Goal: Information Seeking & Learning: Compare options

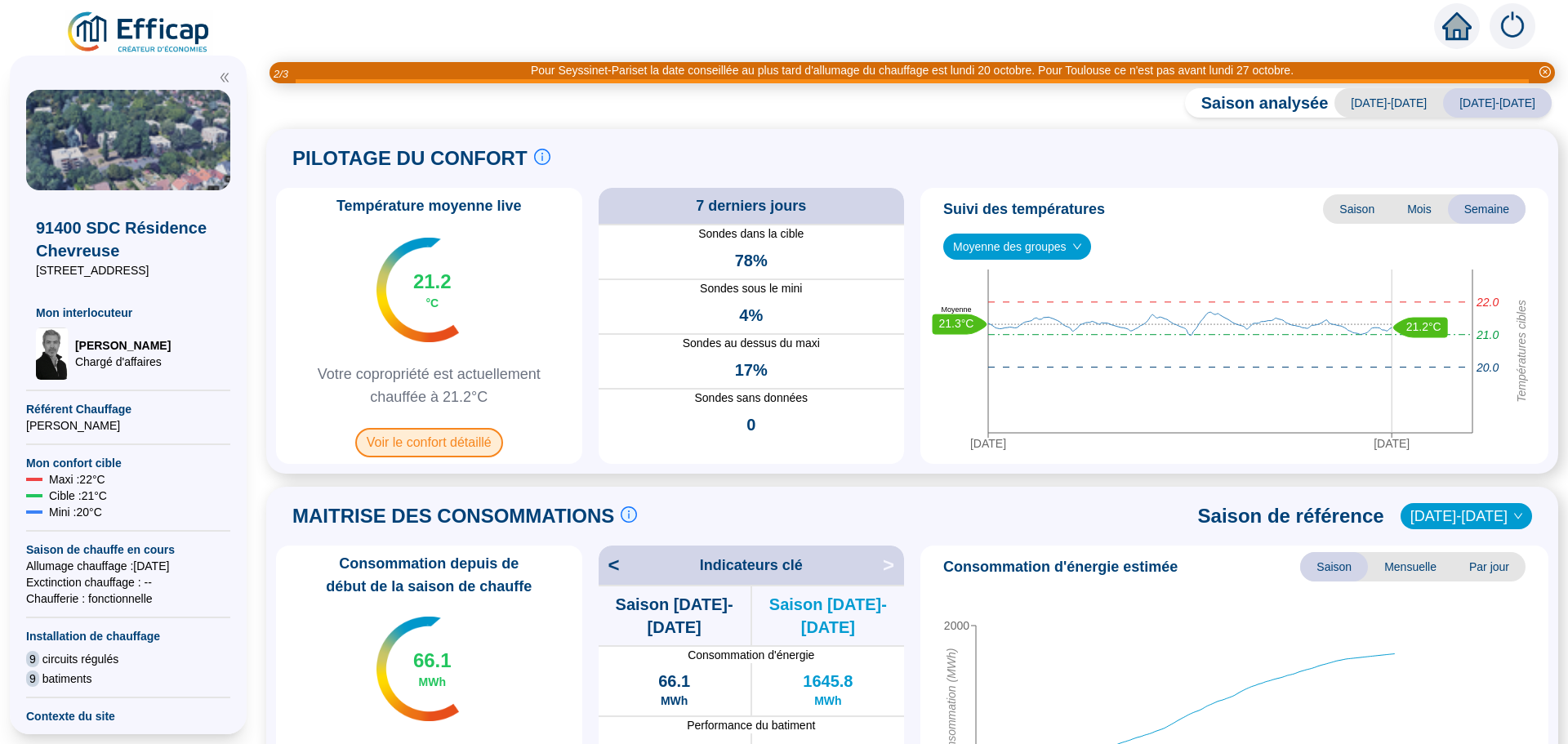
click at [432, 440] on span "Voir le confort détaillé" at bounding box center [429, 442] width 148 height 29
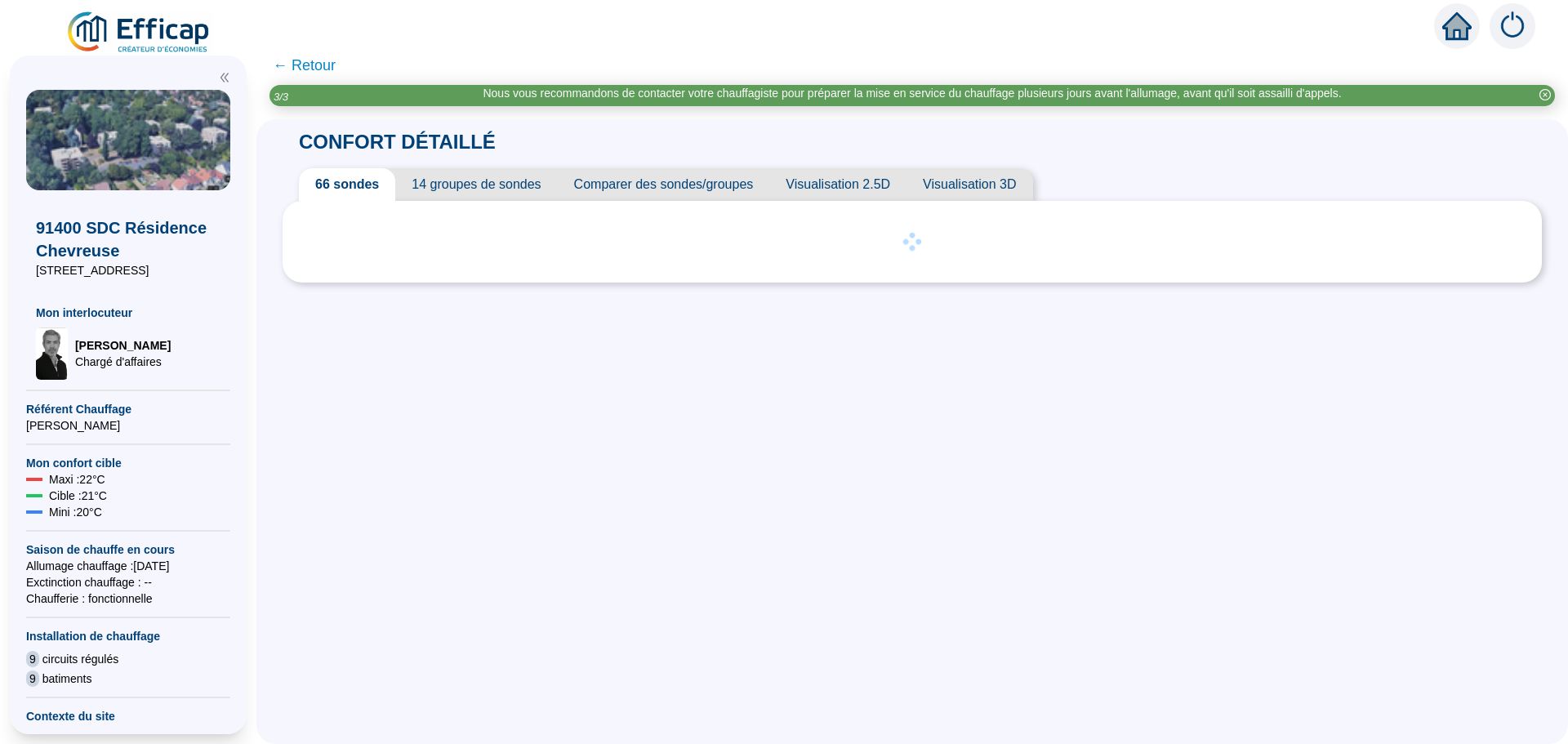
click at [704, 193] on span "Comparer des sondes/groupes" at bounding box center [664, 184] width 212 height 33
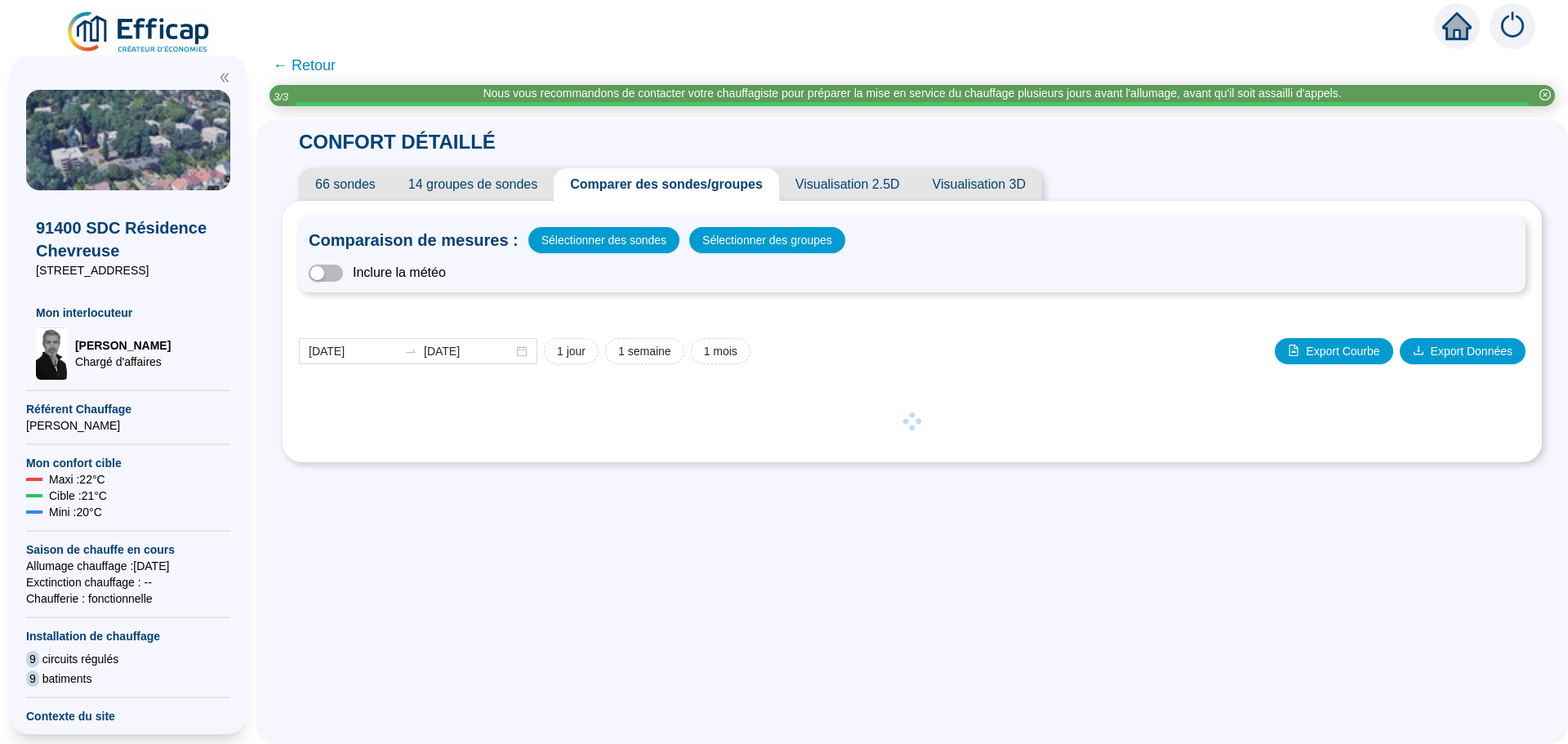
click at [735, 253] on div "Comparaison de mesures : Sélectionner des sondes Sélectionner des groupes Inclu…" at bounding box center [912, 254] width 1227 height 75
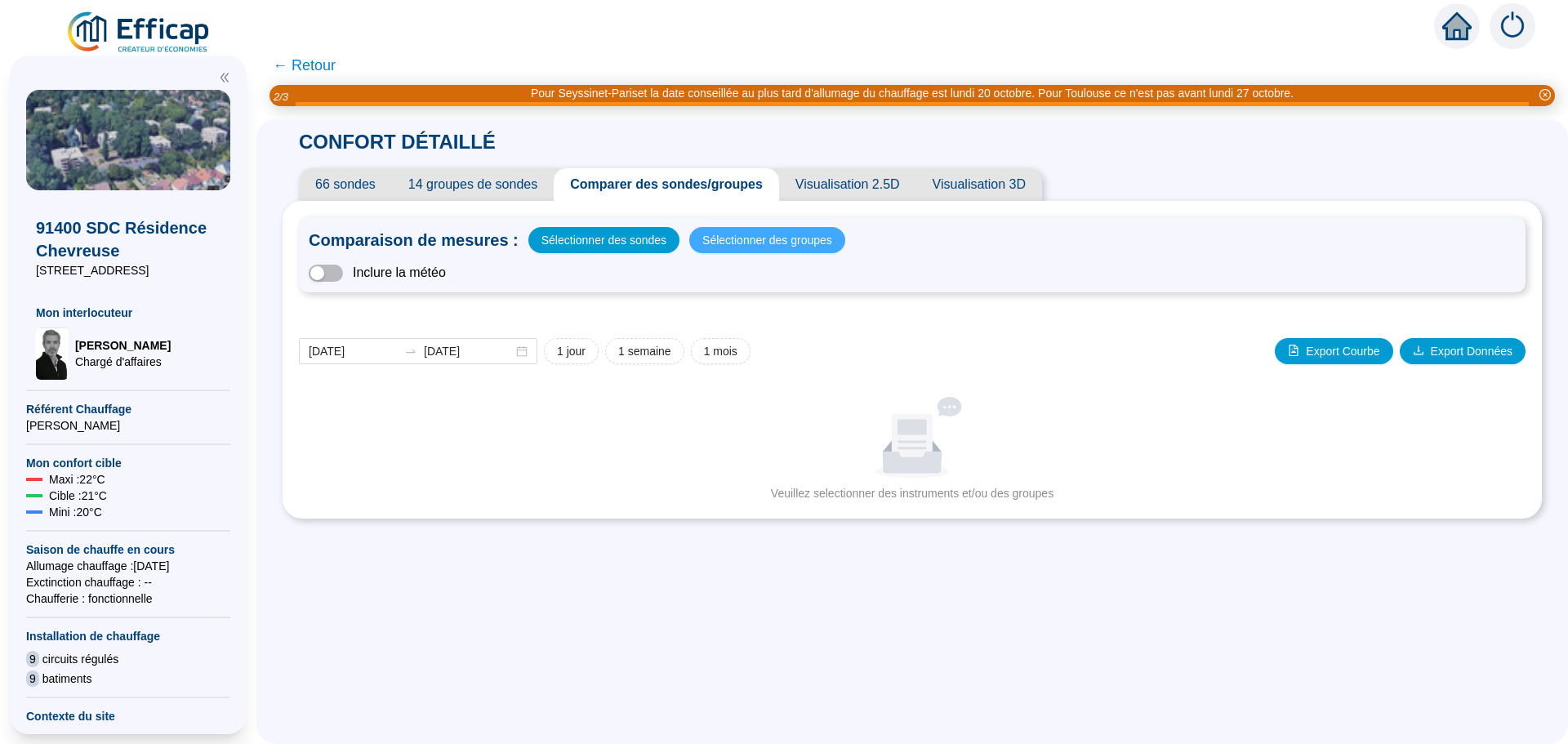
click at [767, 233] on span "Sélectionner des groupes" at bounding box center [767, 240] width 130 height 23
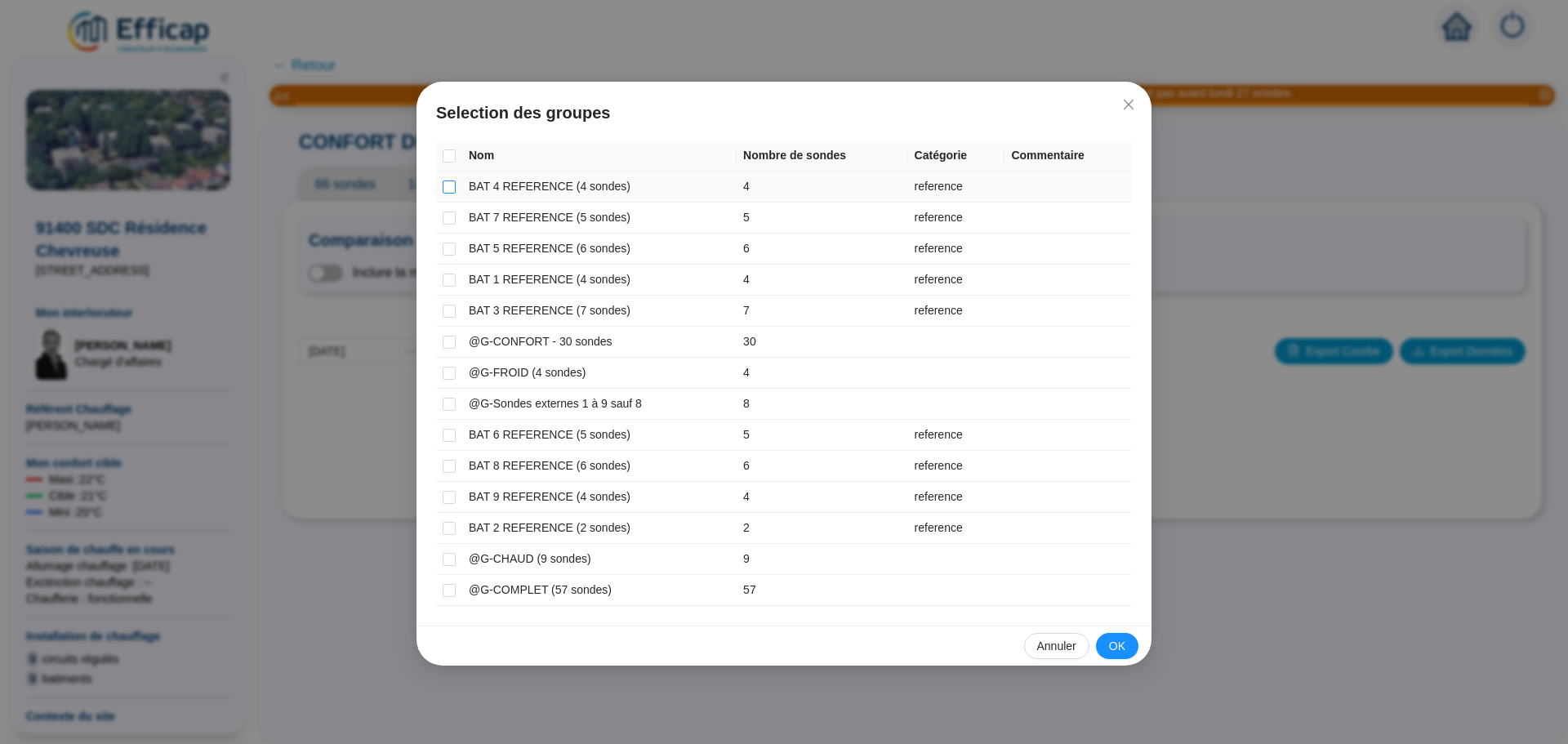
click at [450, 187] on input "checkbox" at bounding box center [449, 187] width 13 height 13
checkbox input "true"
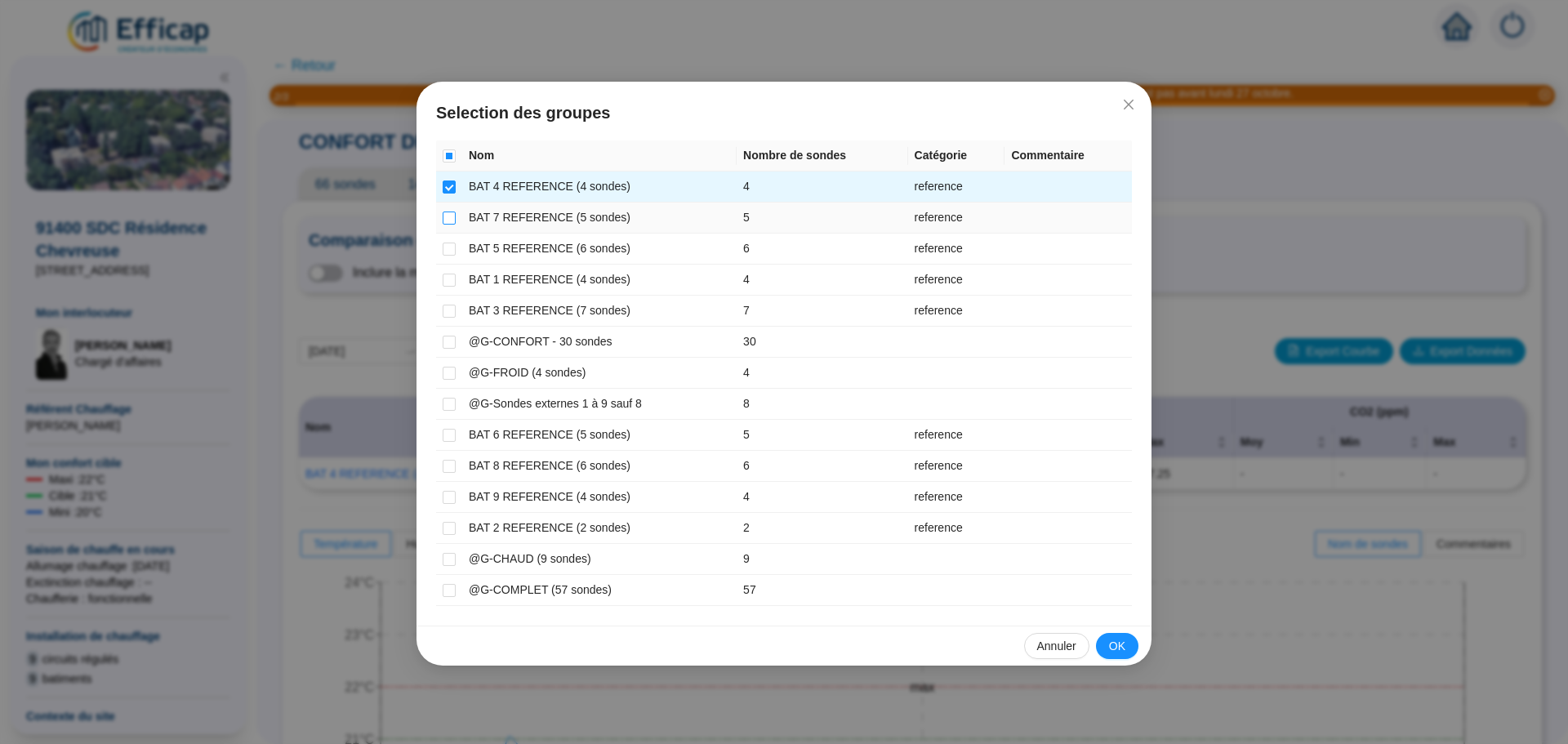
click at [448, 214] on input "checkbox" at bounding box center [449, 218] width 13 height 13
checkbox input "true"
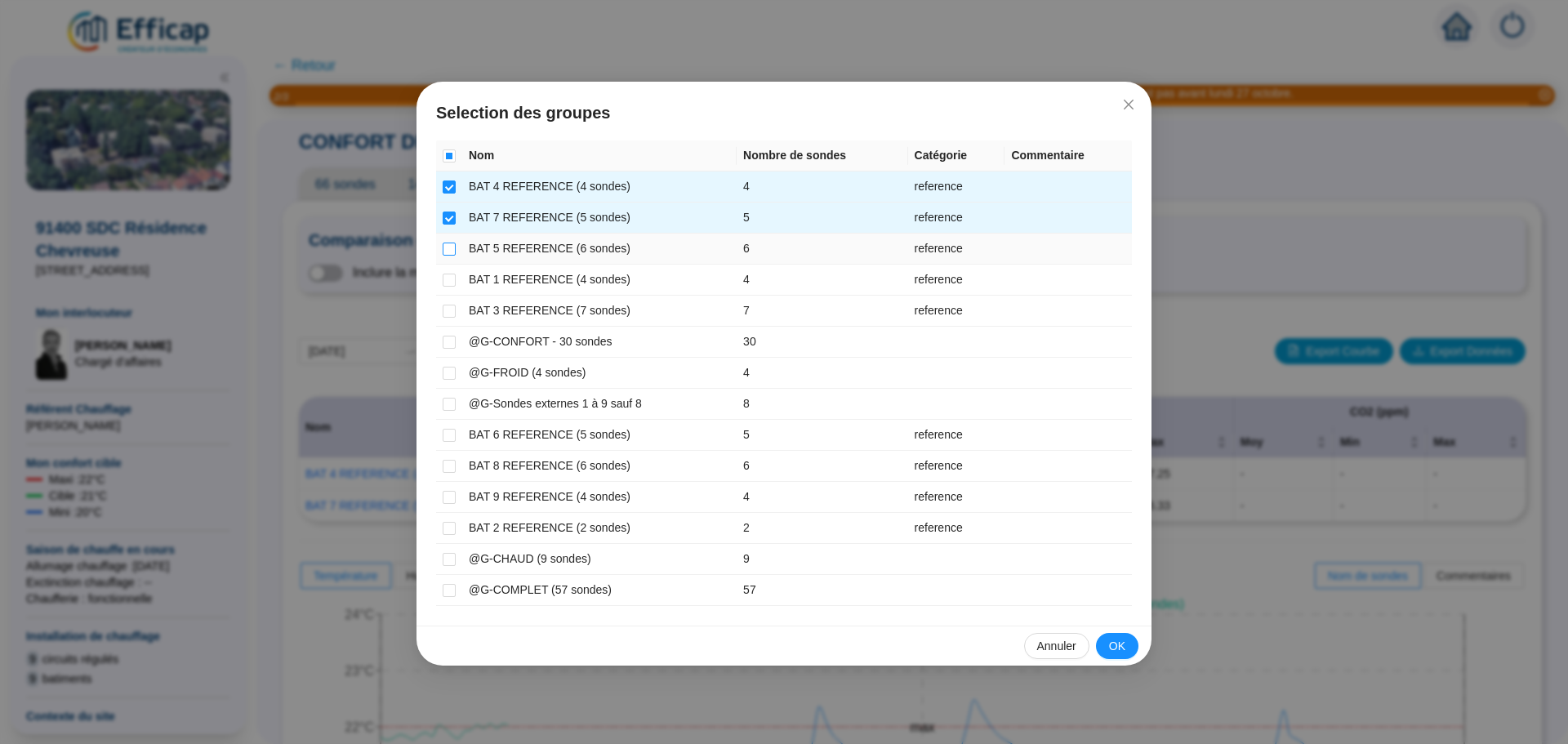
click at [449, 250] on input "checkbox" at bounding box center [449, 249] width 13 height 13
checkbox input "true"
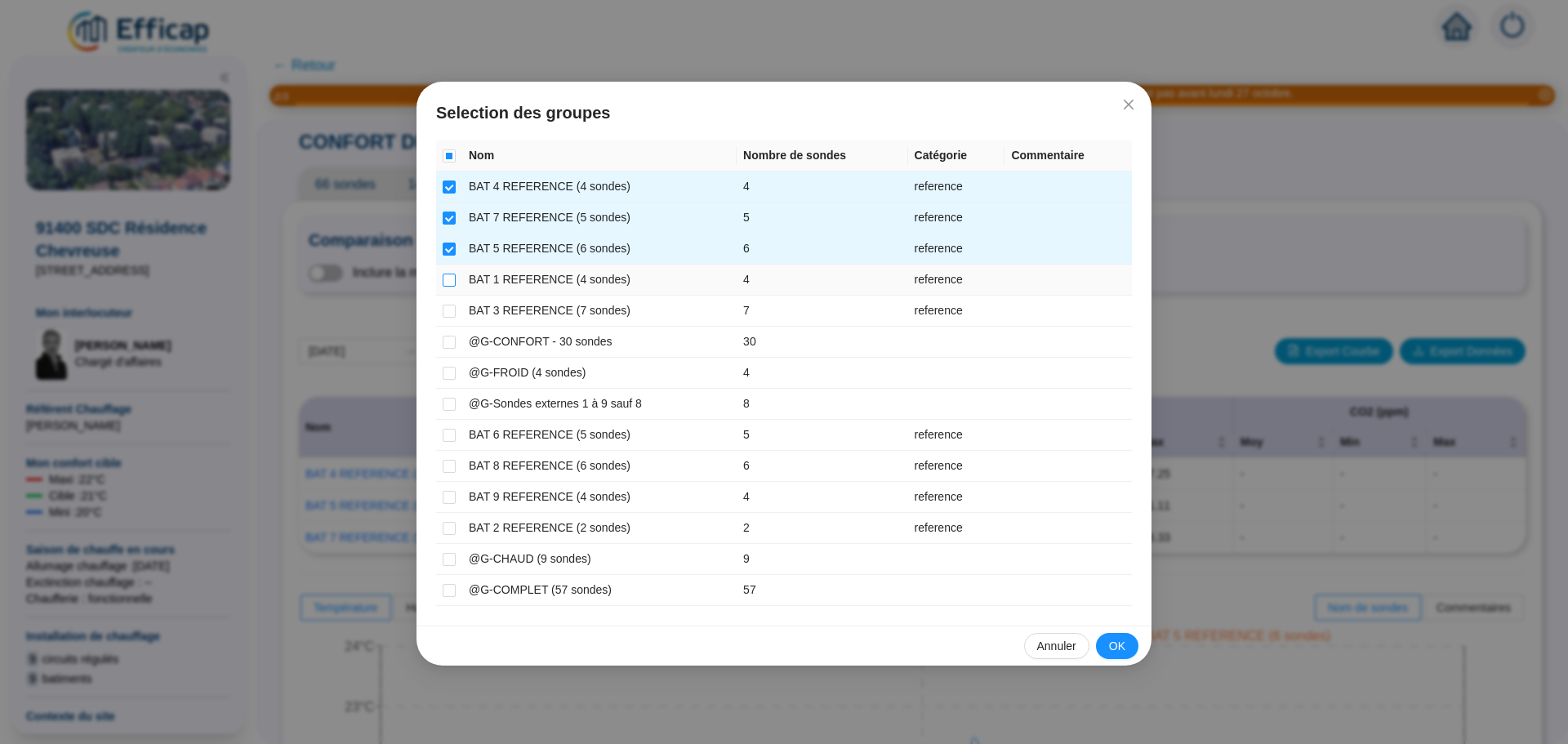
click at [451, 280] on input "checkbox" at bounding box center [449, 280] width 13 height 13
checkbox input "true"
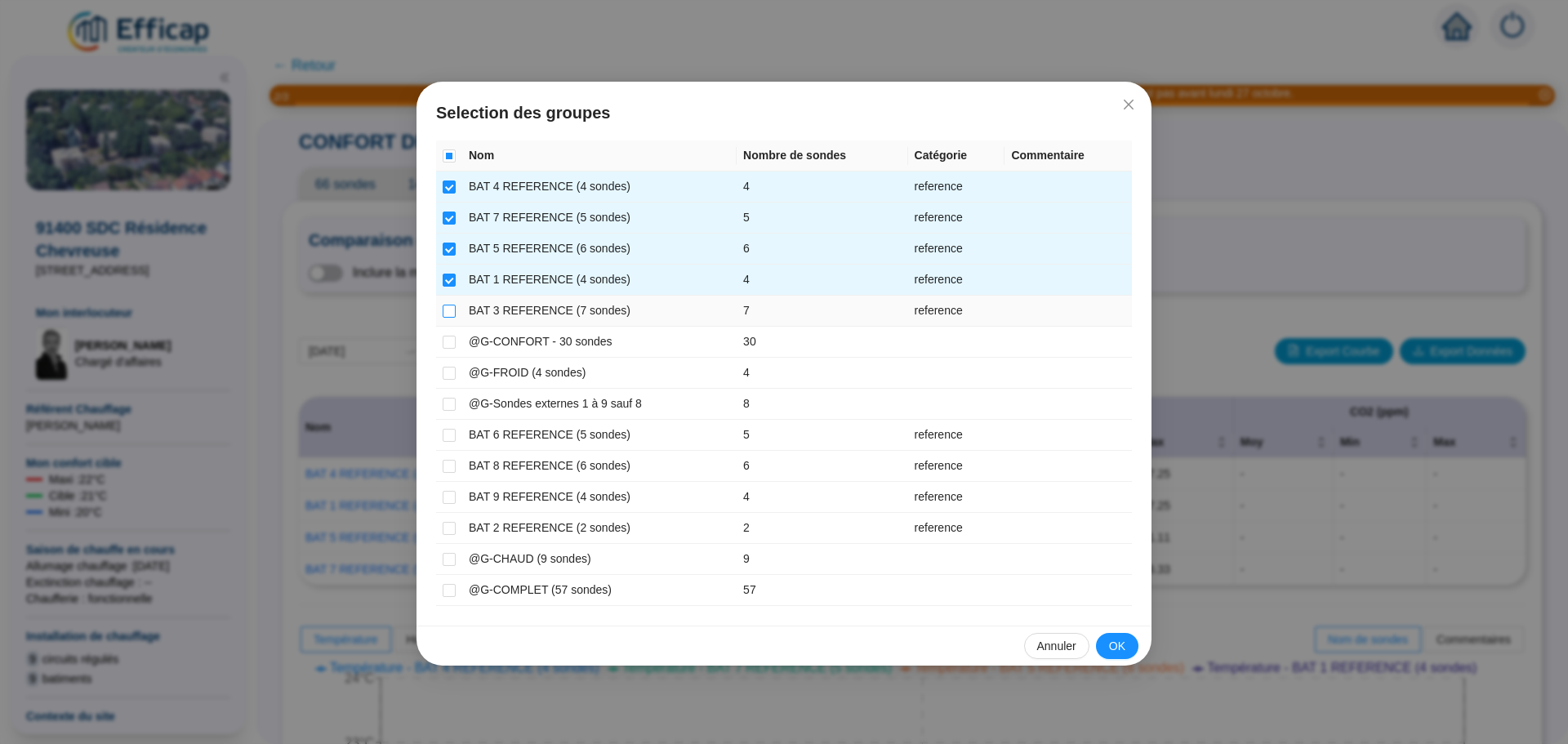
click at [451, 308] on input "checkbox" at bounding box center [449, 311] width 13 height 13
checkbox input "true"
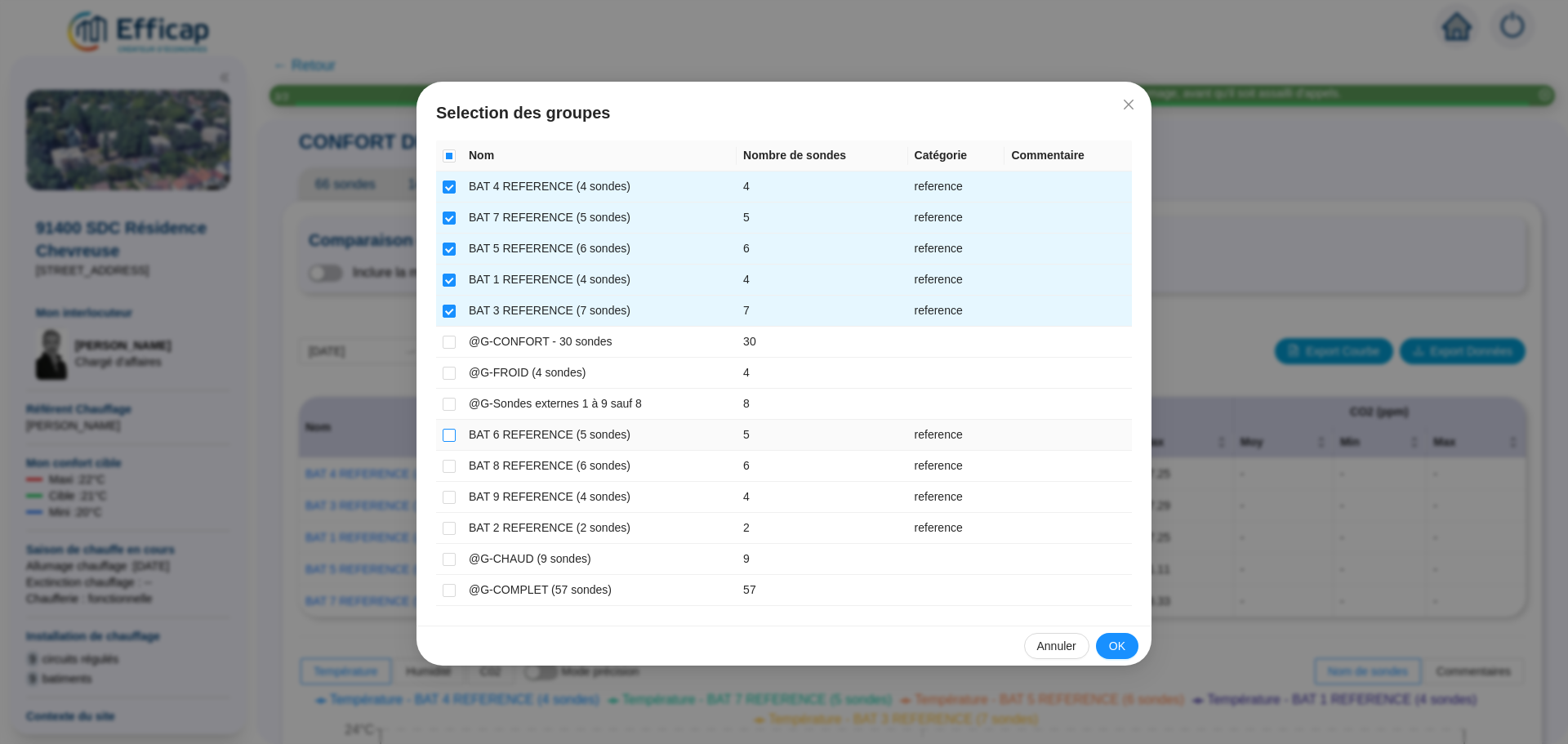
click at [451, 435] on input "checkbox" at bounding box center [449, 435] width 13 height 13
checkbox input "true"
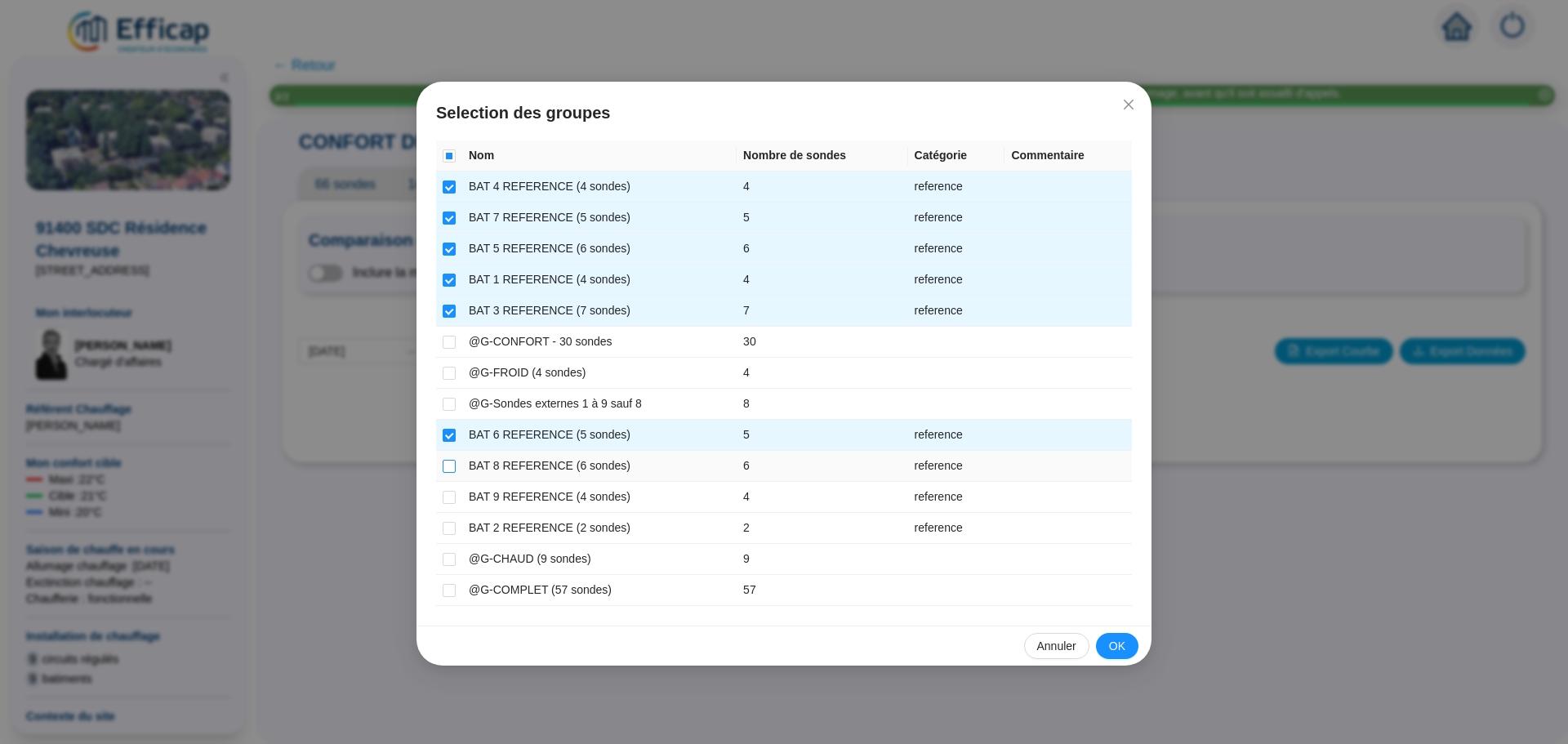
click at [448, 463] on input "checkbox" at bounding box center [449, 466] width 13 height 13
checkbox input "true"
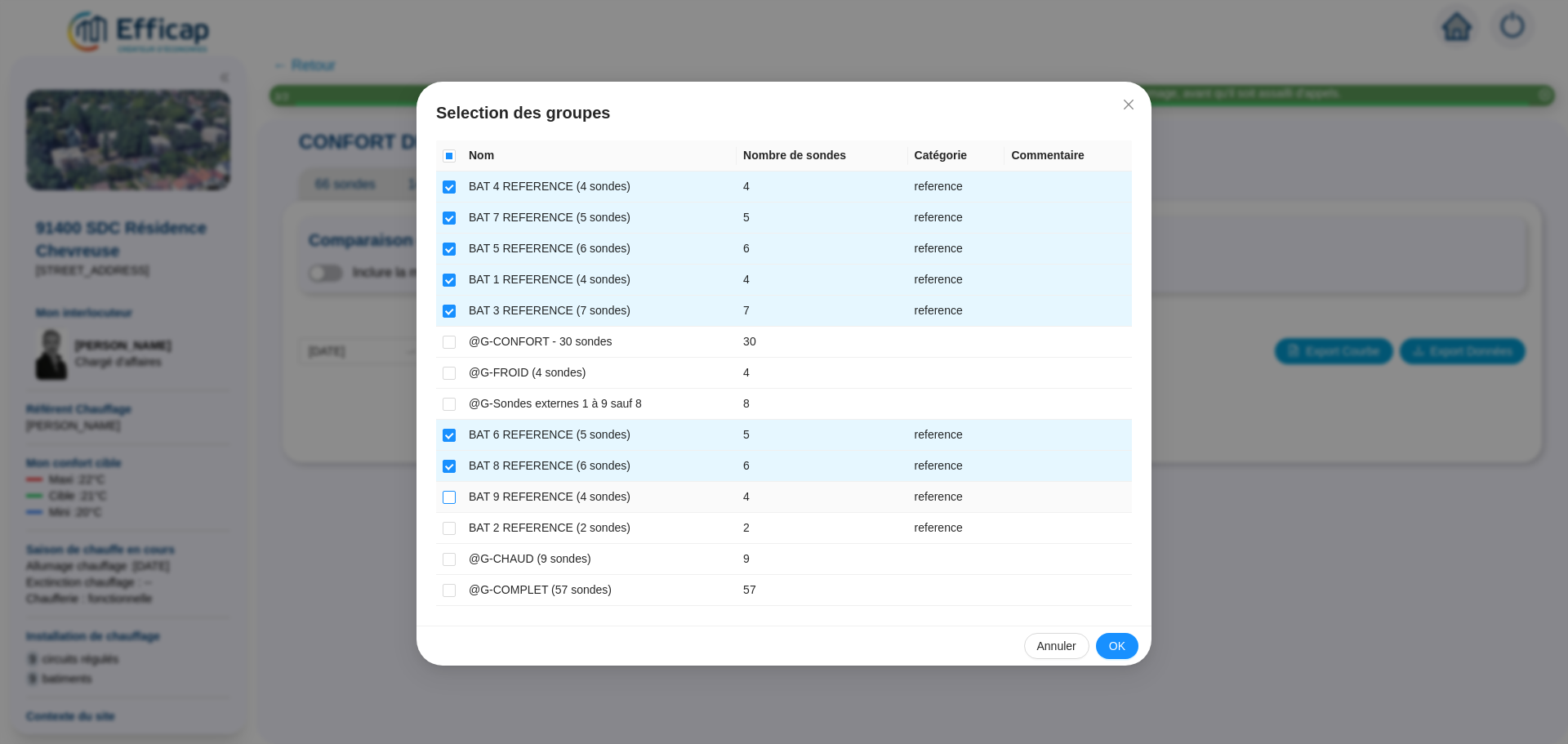
click at [451, 502] on input "checkbox" at bounding box center [449, 498] width 13 height 13
checkbox input "true"
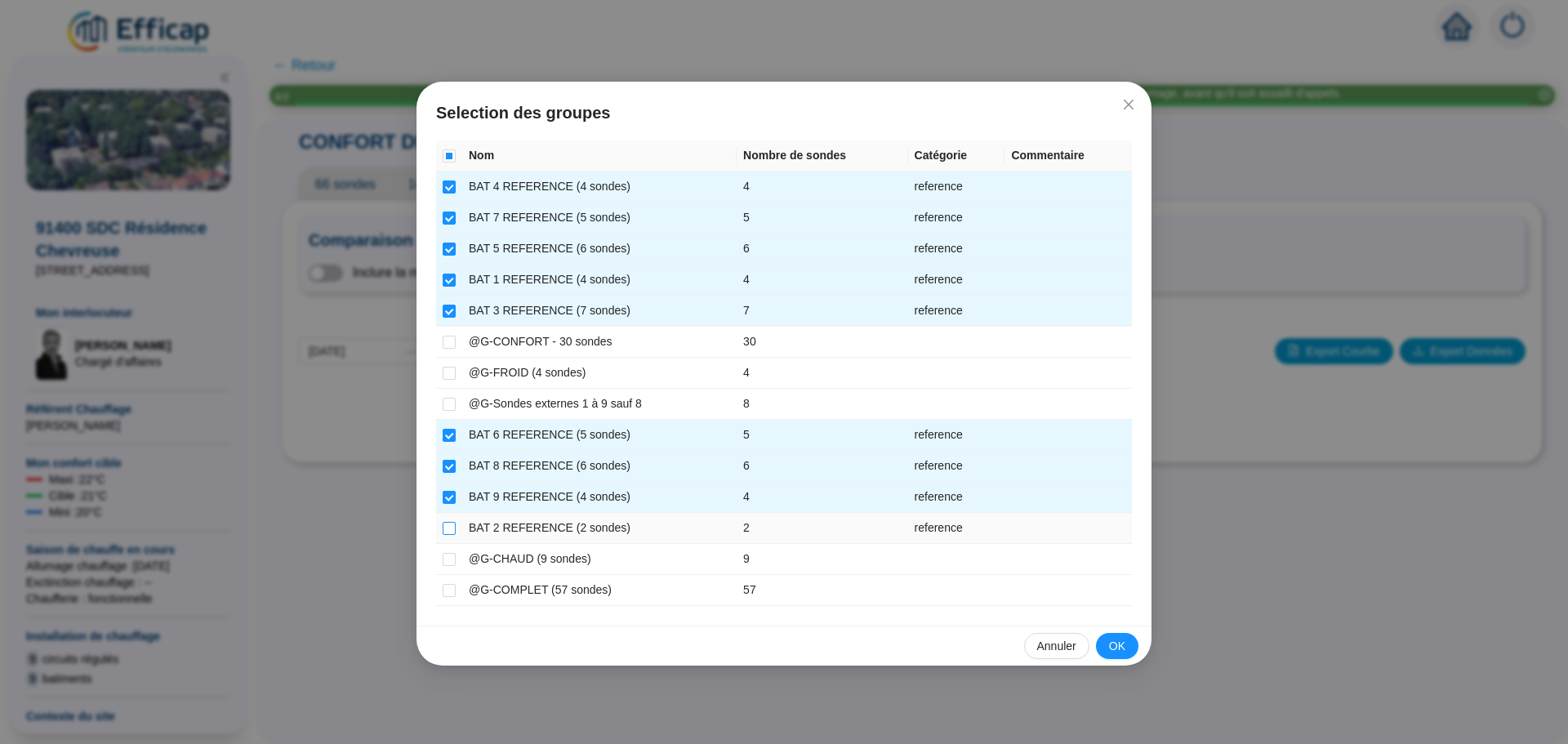
click at [453, 526] on input "checkbox" at bounding box center [449, 529] width 13 height 13
checkbox input "true"
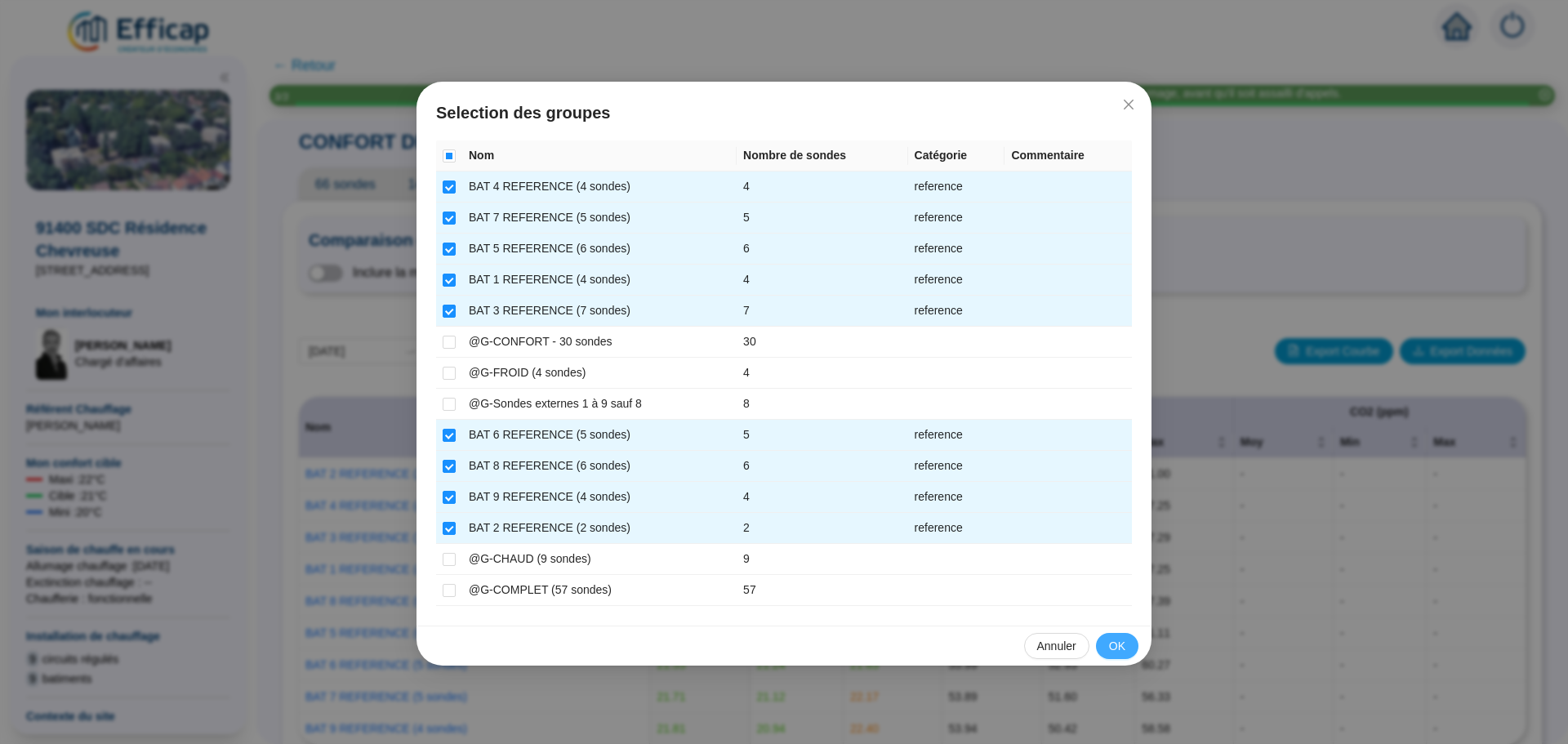
click at [1120, 648] on span "OK" at bounding box center [1117, 646] width 16 height 17
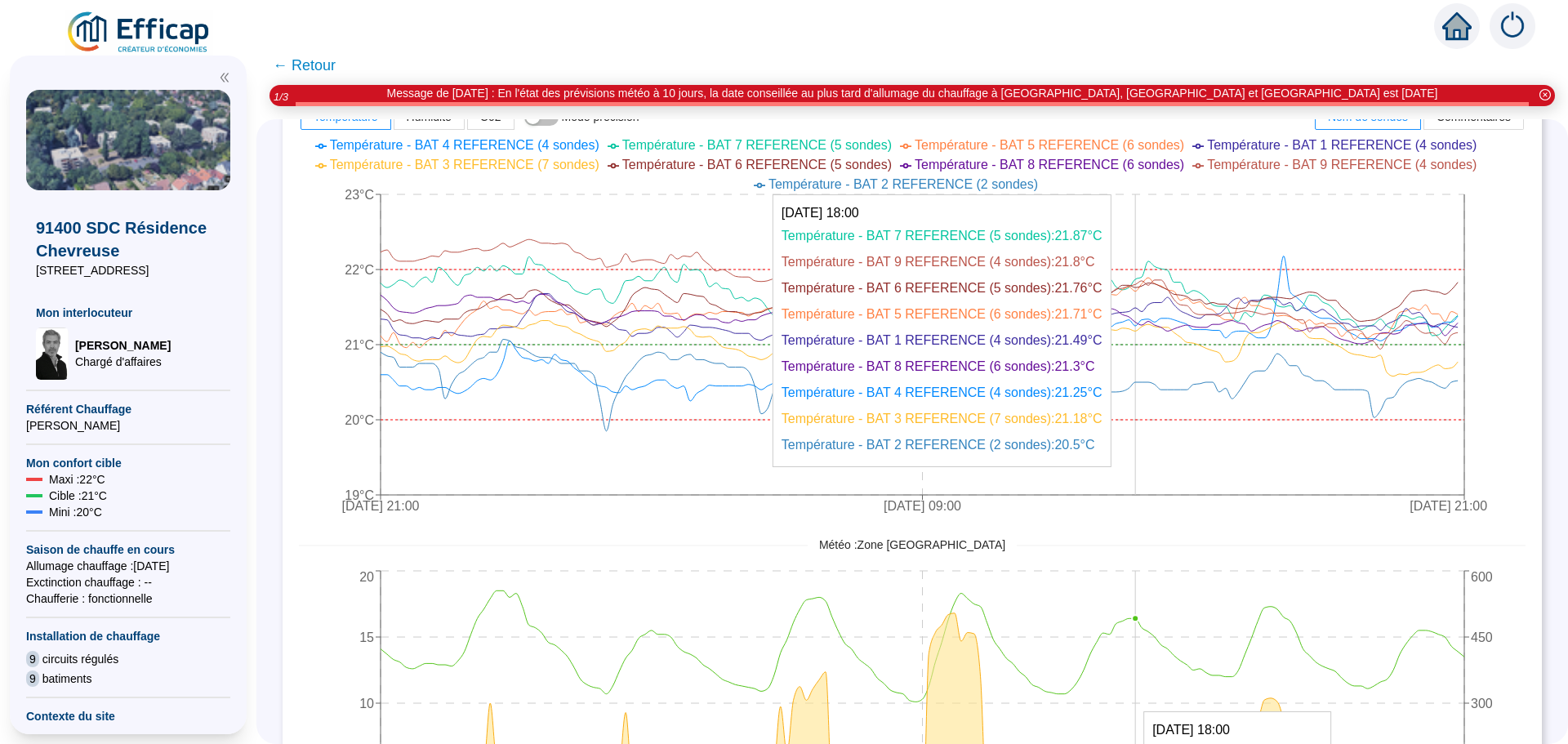
scroll to position [654, 0]
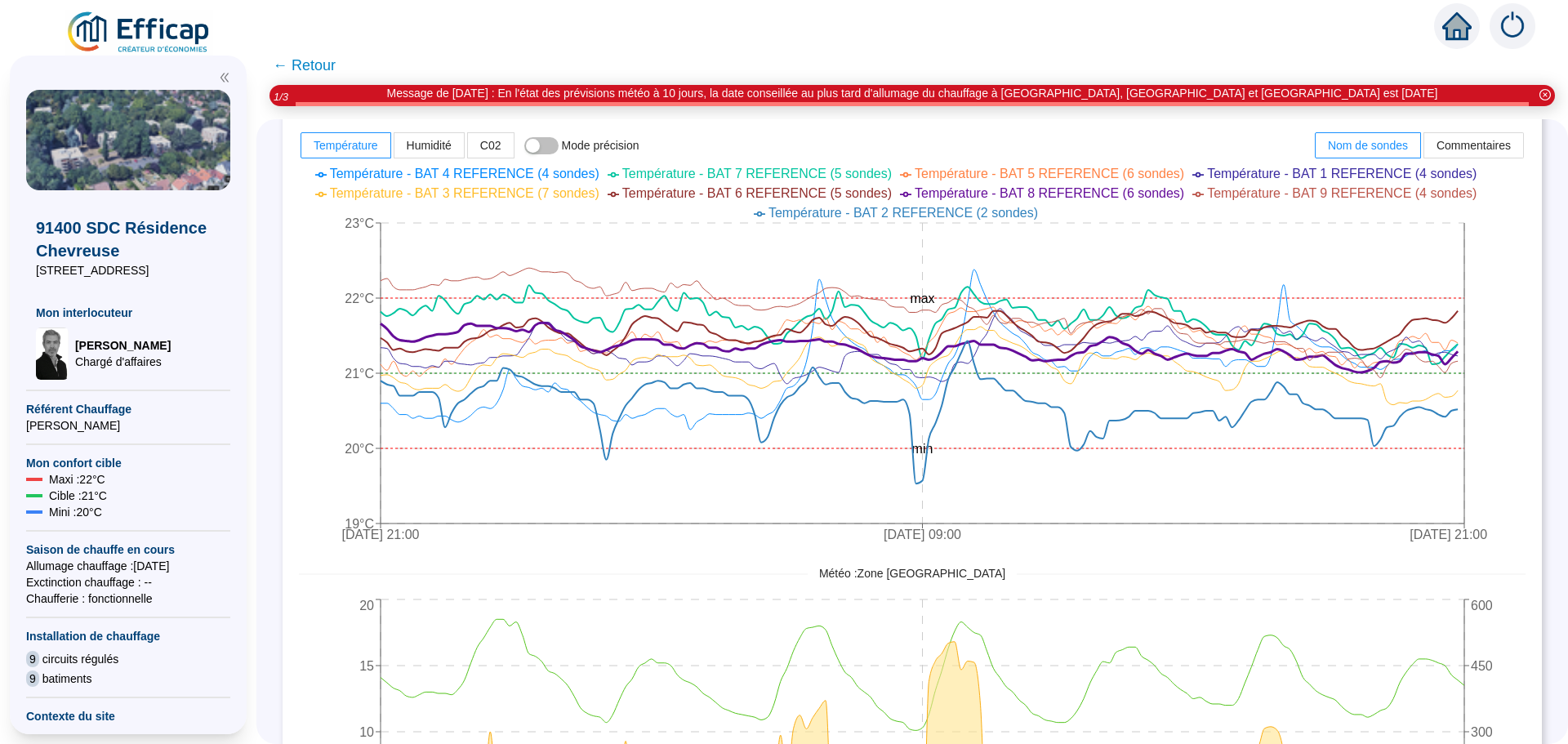
click at [327, 72] on span "← Retour" at bounding box center [303, 64] width 63 height 23
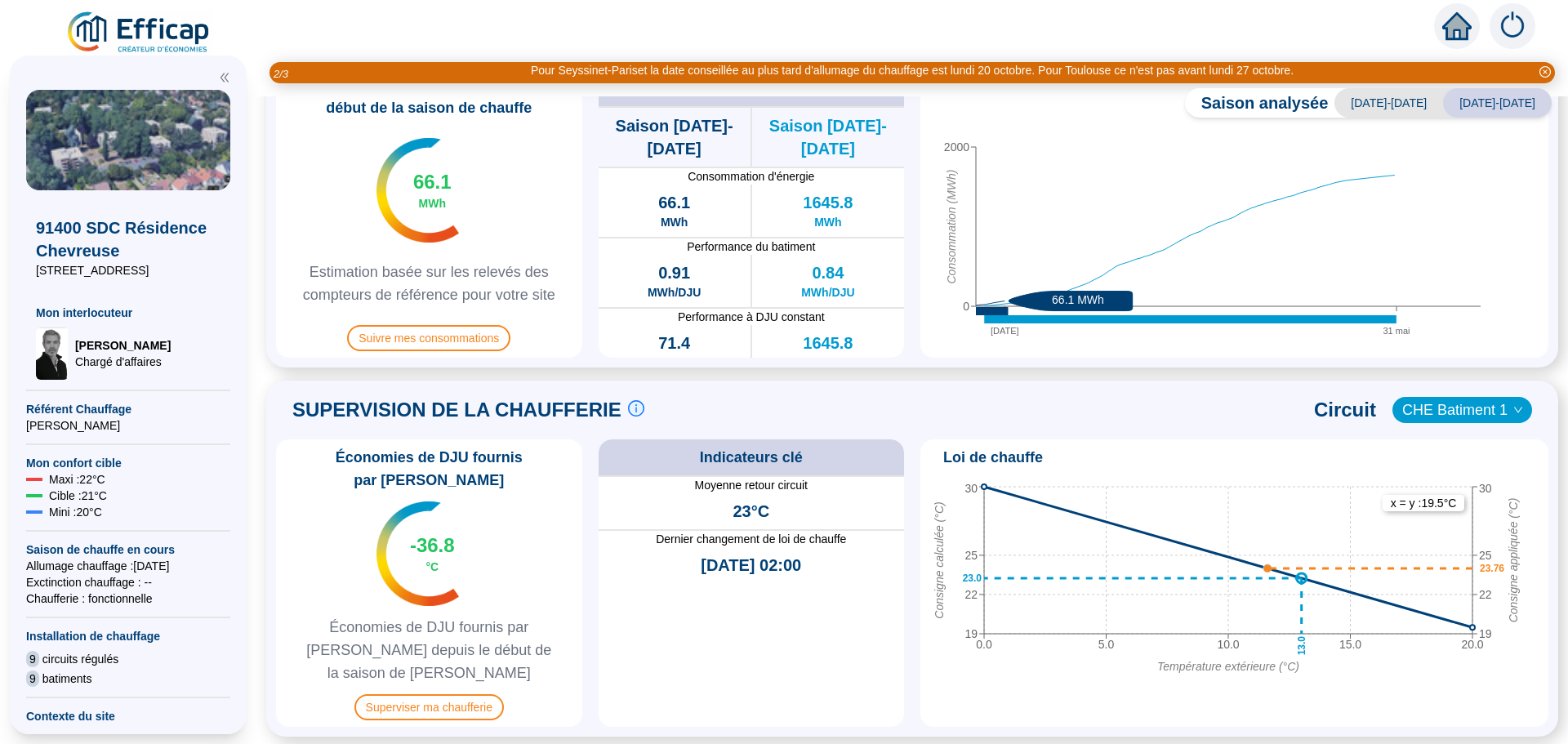
scroll to position [491, 0]
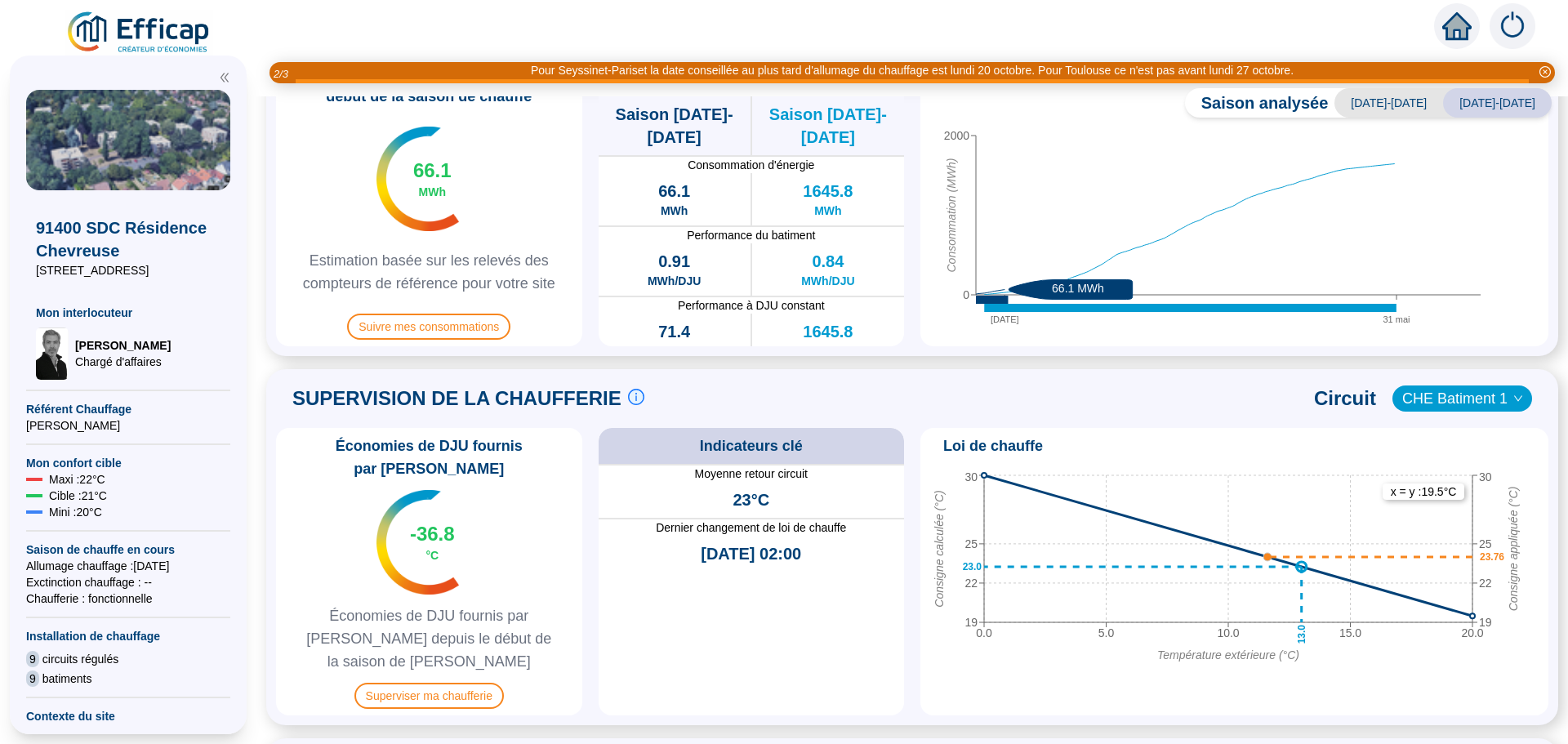
click at [1439, 398] on span "CHE Batiment 1" at bounding box center [1462, 398] width 120 height 25
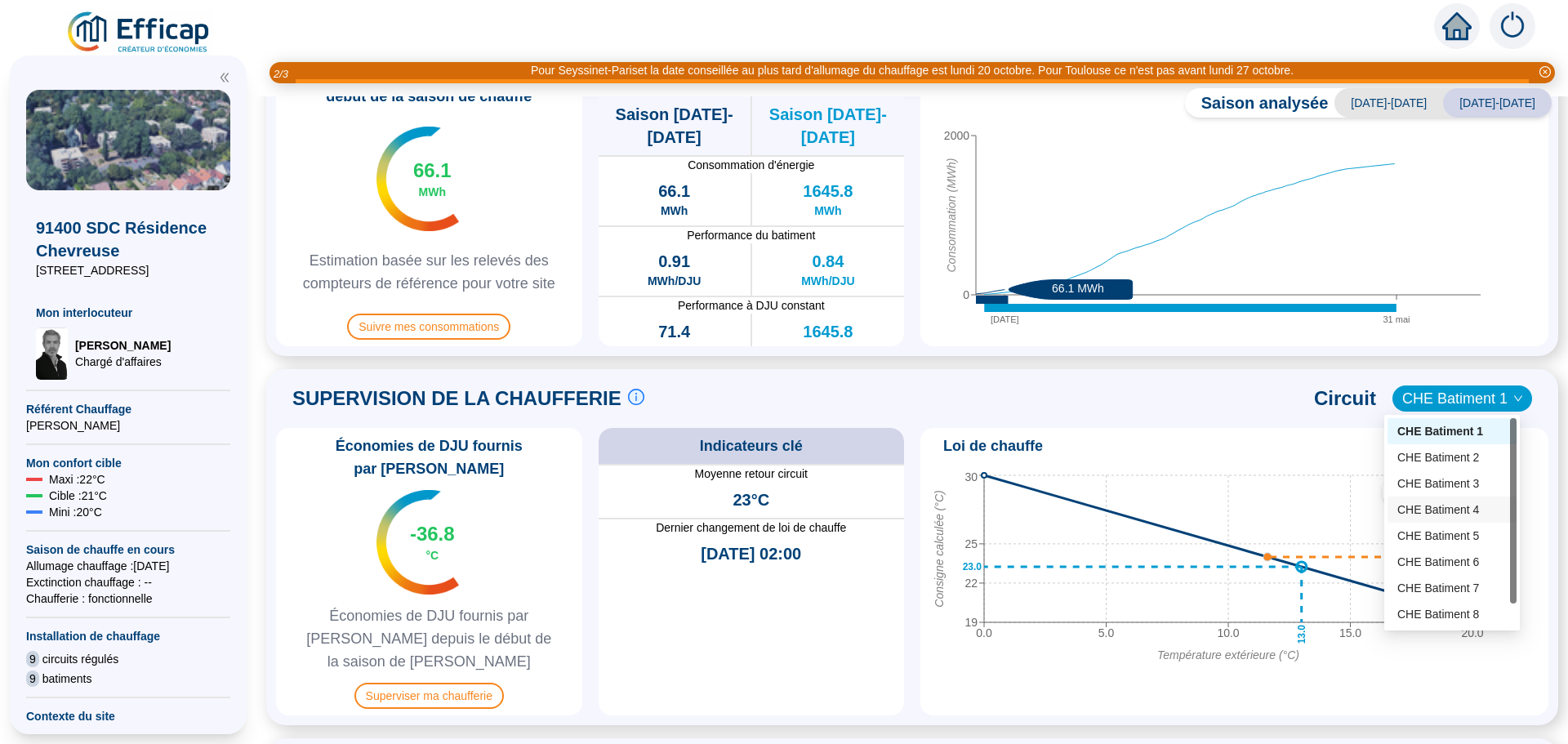
click at [1420, 516] on div "CHE Batiment 4" at bounding box center [1452, 510] width 110 height 17
